Goal: Task Accomplishment & Management: Manage account settings

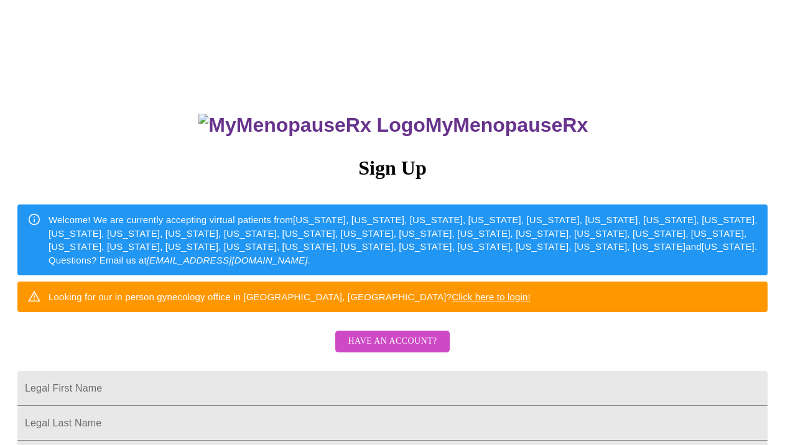
click at [402, 349] on span "Have an account?" at bounding box center [392, 342] width 89 height 16
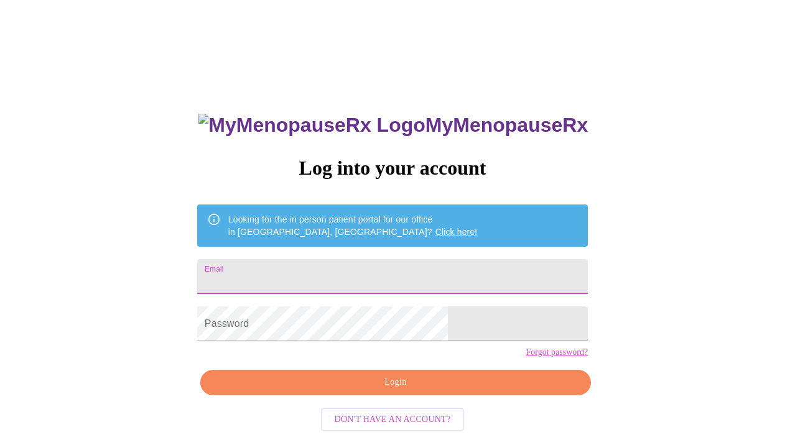
type input "[EMAIL_ADDRESS][DOMAIN_NAME]"
click at [417, 278] on input "[EMAIL_ADDRESS][DOMAIN_NAME]" at bounding box center [392, 276] width 390 height 35
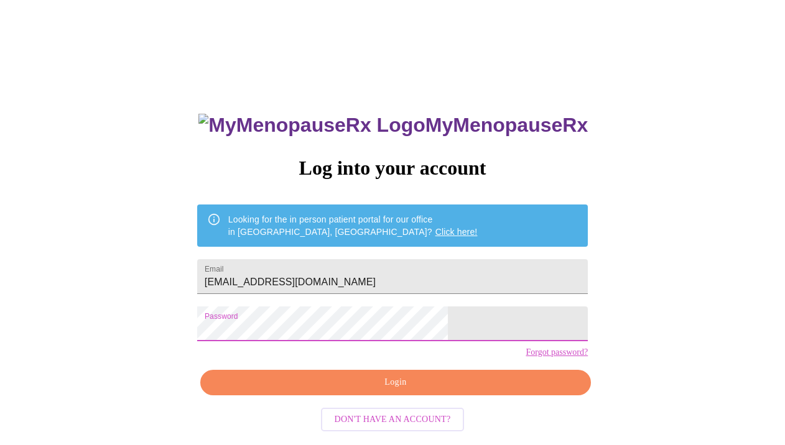
click at [362, 390] on span "Login" at bounding box center [395, 383] width 362 height 16
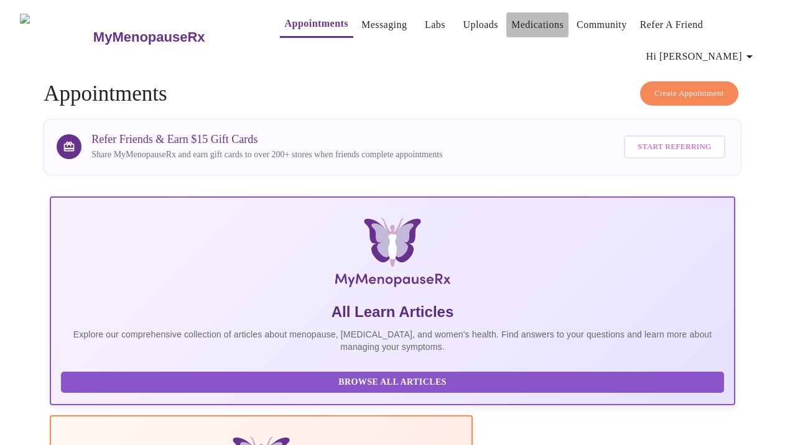
click at [533, 19] on link "Medications" at bounding box center [537, 24] width 52 height 17
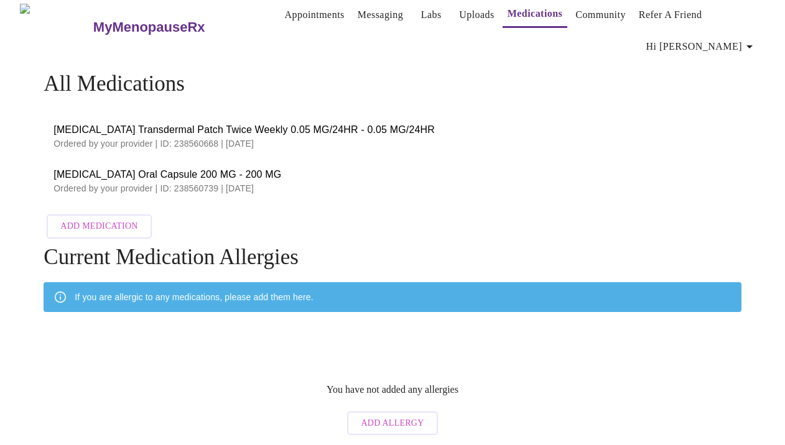
scroll to position [9, 0]
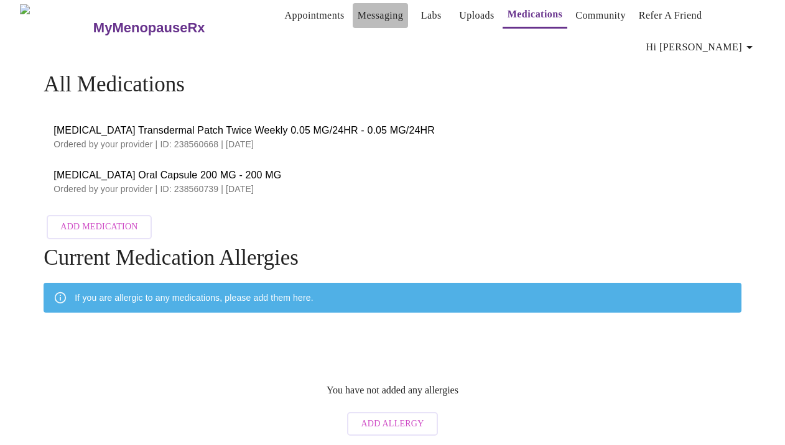
click at [368, 10] on link "Messaging" at bounding box center [379, 15] width 45 height 17
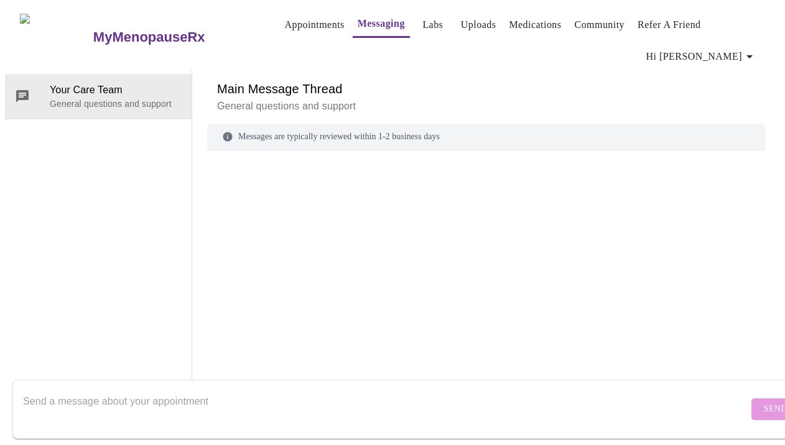
click at [527, 16] on link "Medications" at bounding box center [535, 24] width 52 height 17
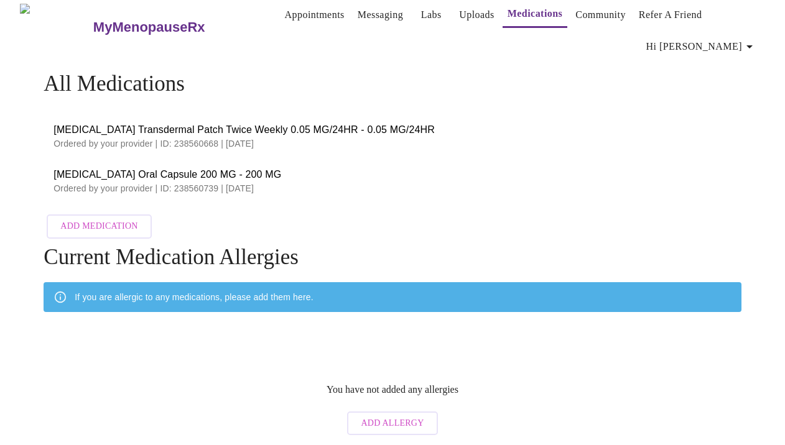
scroll to position [9, 0]
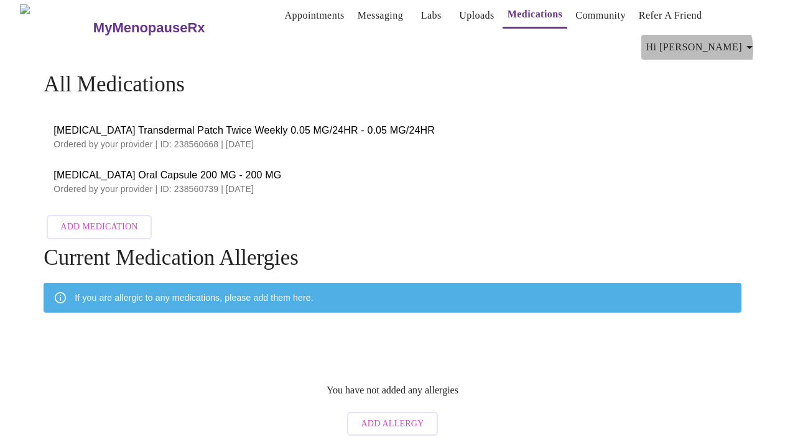
click at [751, 45] on icon "button" at bounding box center [749, 47] width 15 height 15
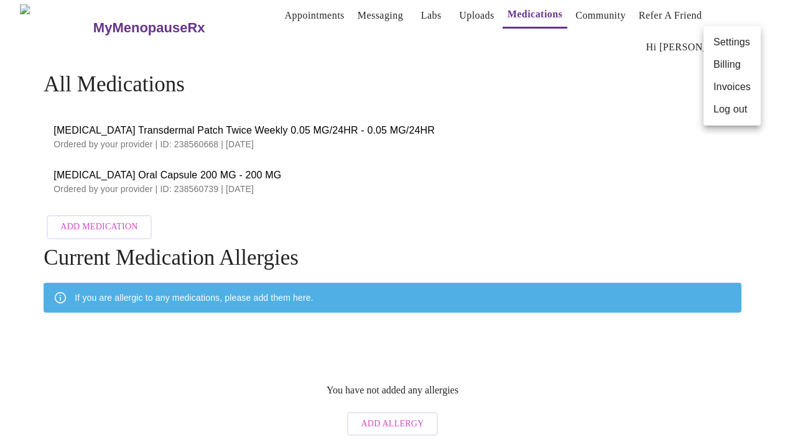
click at [728, 86] on li "Invoices" at bounding box center [731, 87] width 57 height 22
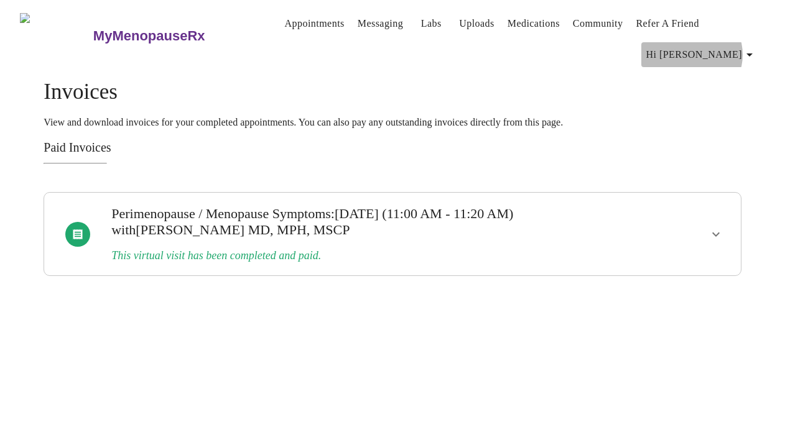
click at [746, 50] on span "Hi [PERSON_NAME]" at bounding box center [701, 54] width 111 height 17
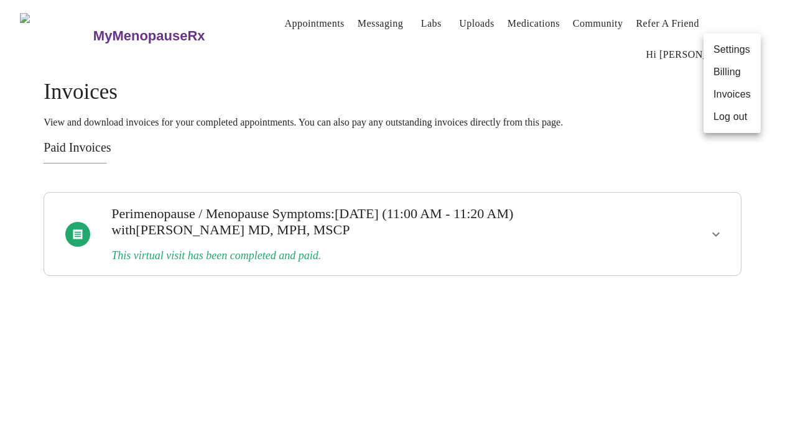
click at [731, 74] on li "Billing" at bounding box center [731, 72] width 57 height 22
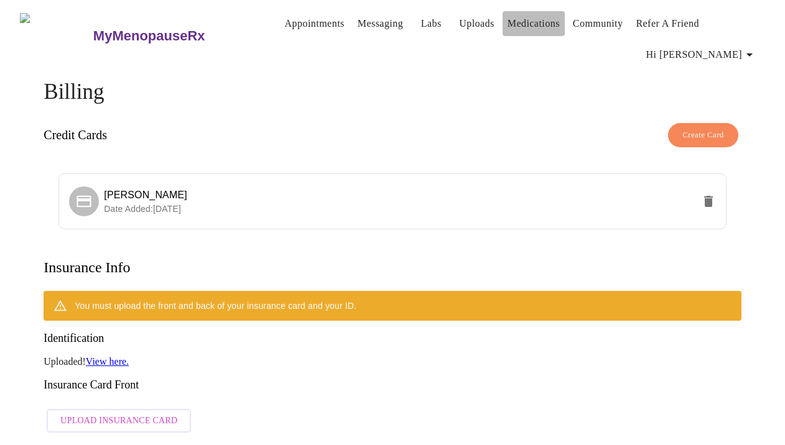
click at [527, 17] on link "Medications" at bounding box center [533, 23] width 52 height 17
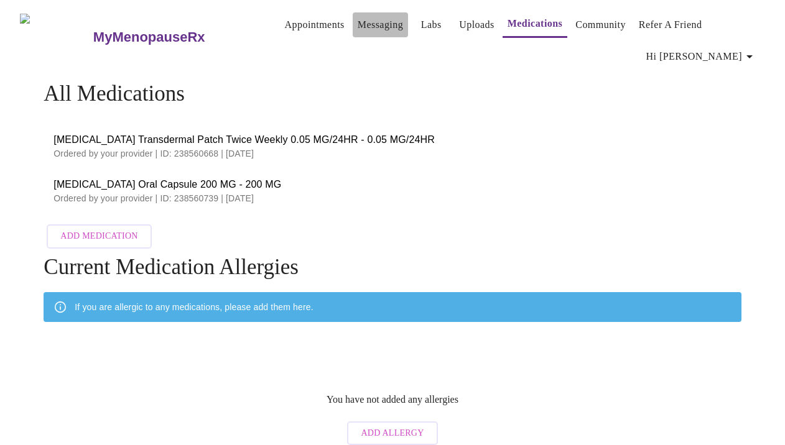
click at [362, 19] on link "Messaging" at bounding box center [379, 24] width 45 height 17
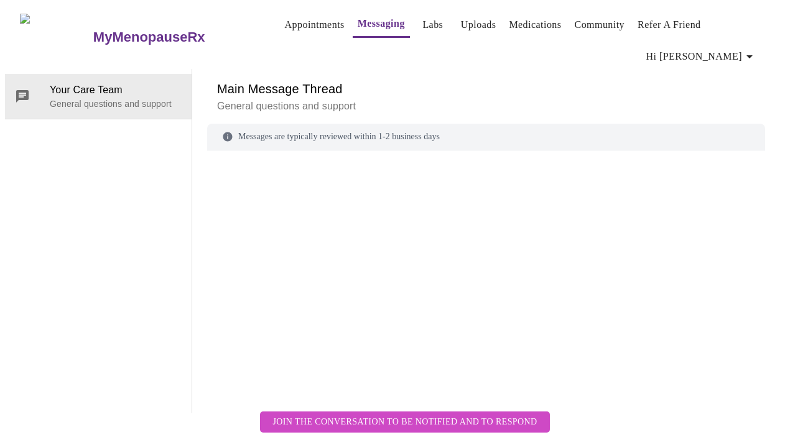
scroll to position [64, 0]
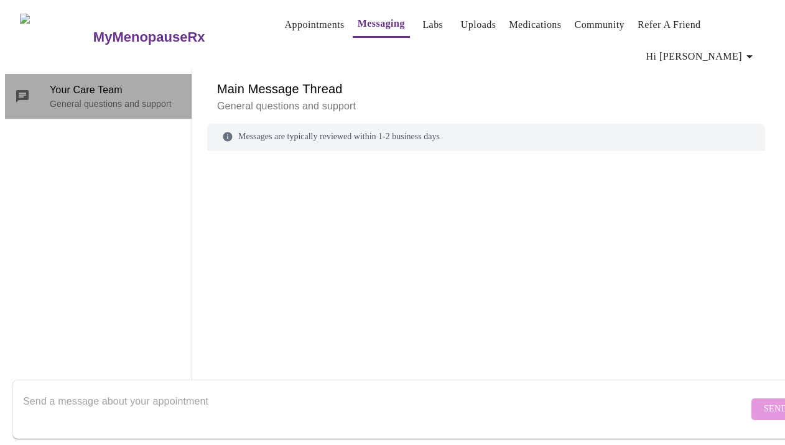
click at [114, 98] on p "General questions and support" at bounding box center [116, 104] width 132 height 12
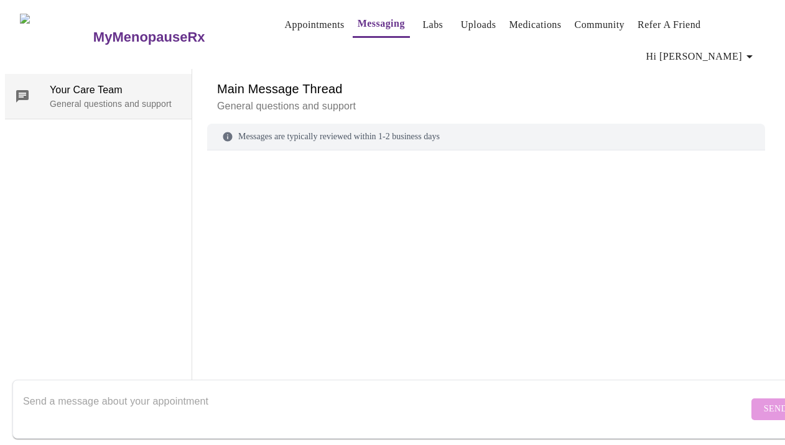
click at [63, 83] on span "Your Care Team" at bounding box center [116, 90] width 132 height 15
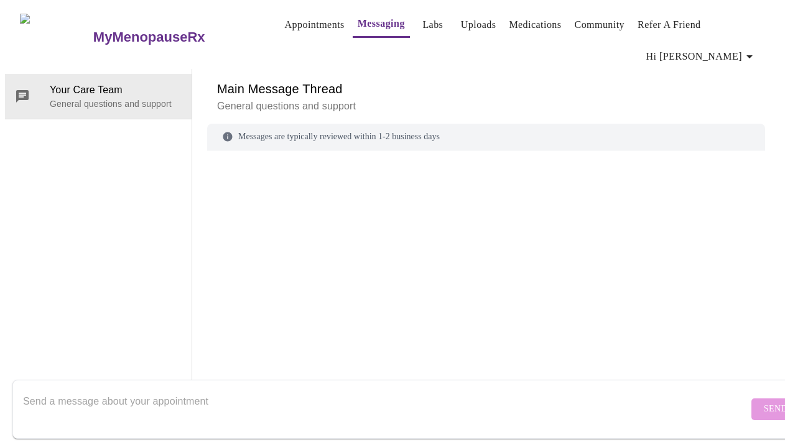
click at [199, 394] on textarea "Send a message about your appointment" at bounding box center [385, 409] width 725 height 40
type textarea "How do I get my Rx sent to HRT club?"
click at [751, 399] on button "Send" at bounding box center [775, 410] width 48 height 22
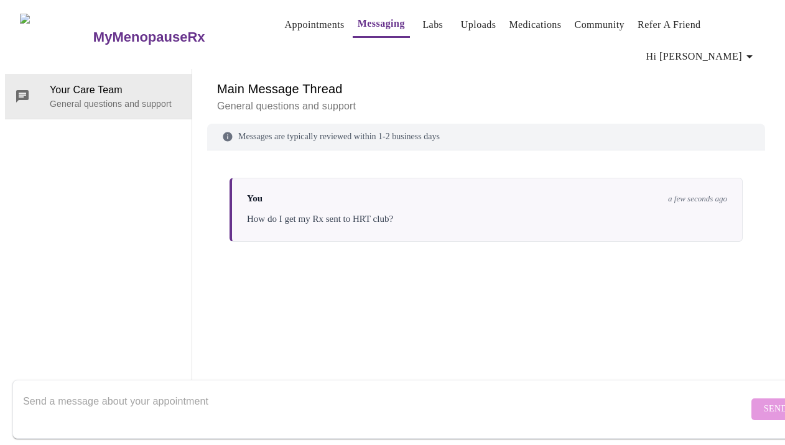
scroll to position [0, 0]
click at [532, 19] on link "Medications" at bounding box center [535, 24] width 52 height 17
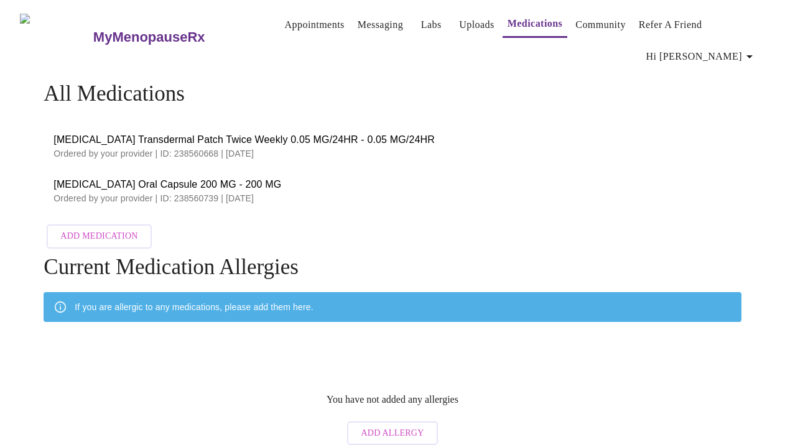
click at [135, 29] on h3 "MyMenopauseRx" at bounding box center [149, 37] width 112 height 16
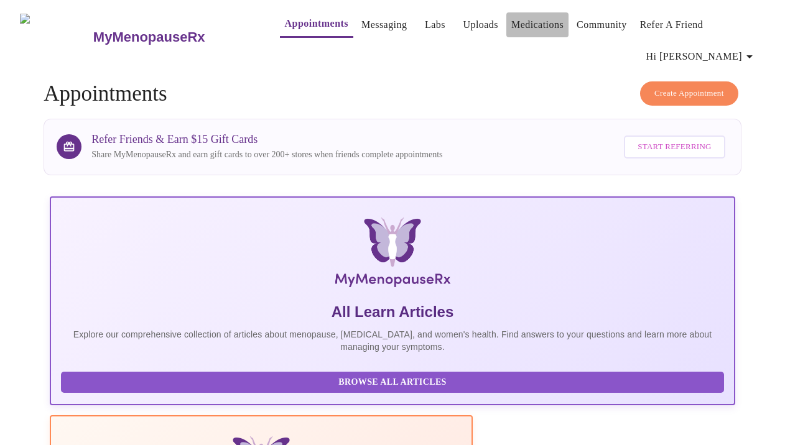
click at [511, 22] on link "Medications" at bounding box center [537, 24] width 52 height 17
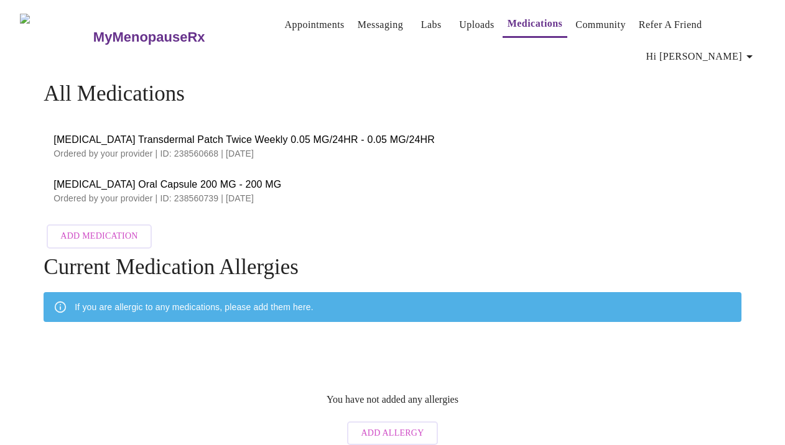
drag, startPoint x: 48, startPoint y: 132, endPoint x: 313, endPoint y: 155, distance: 265.2
click at [313, 155] on li "[MEDICAL_DATA] Transdermal Patch Twice Weekly 0.05 MG/24HR - 0.05 MG/24HR Order…" at bounding box center [392, 146] width 697 height 45
copy div "[MEDICAL_DATA] Transdermal Patch Twice Weekly 0.05 MG/24HR - 0.05 MG/24HR Order…"
drag, startPoint x: 45, startPoint y: 176, endPoint x: 235, endPoint y: 201, distance: 191.3
click at [235, 201] on li "[MEDICAL_DATA] Oral Capsule 200 MG - 200 MG Ordered by your provider | ID: 2385…" at bounding box center [392, 190] width 697 height 45
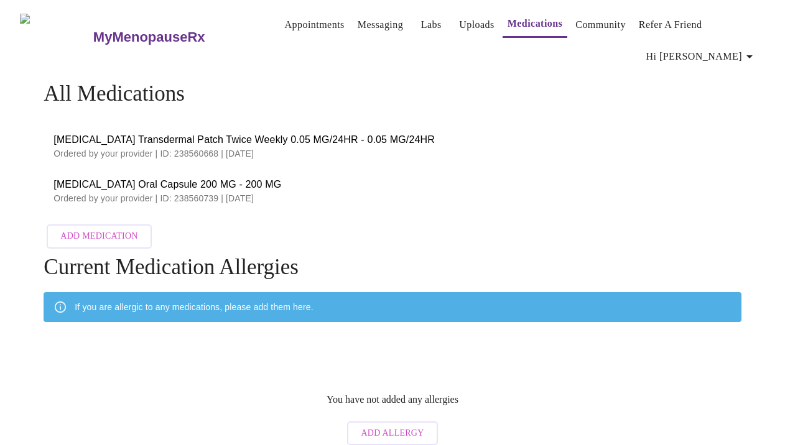
copy div "[MEDICAL_DATA] Oral Capsule 200 MG - 200 MG Ordered by your provider | ID: 2385…"
click at [339, 226] on div "All Medications [MEDICAL_DATA] Transdermal Patch Twice Weekly 0.05 MG/24HR - 0.…" at bounding box center [392, 167] width 697 height 173
